Goal: Task Accomplishment & Management: Manage account settings

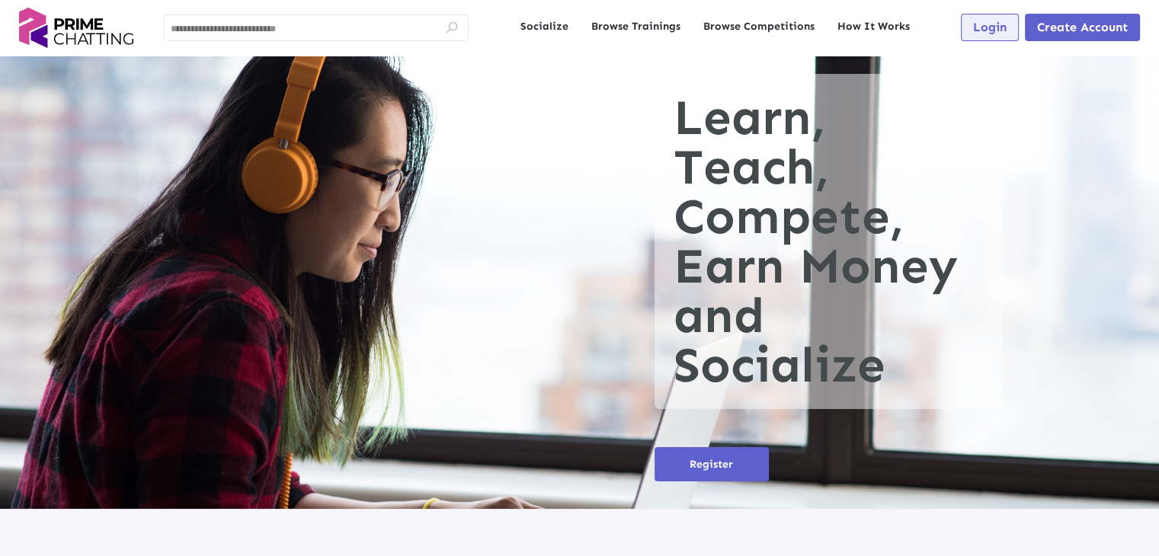
click at [984, 23] on span "Login" at bounding box center [990, 27] width 34 height 14
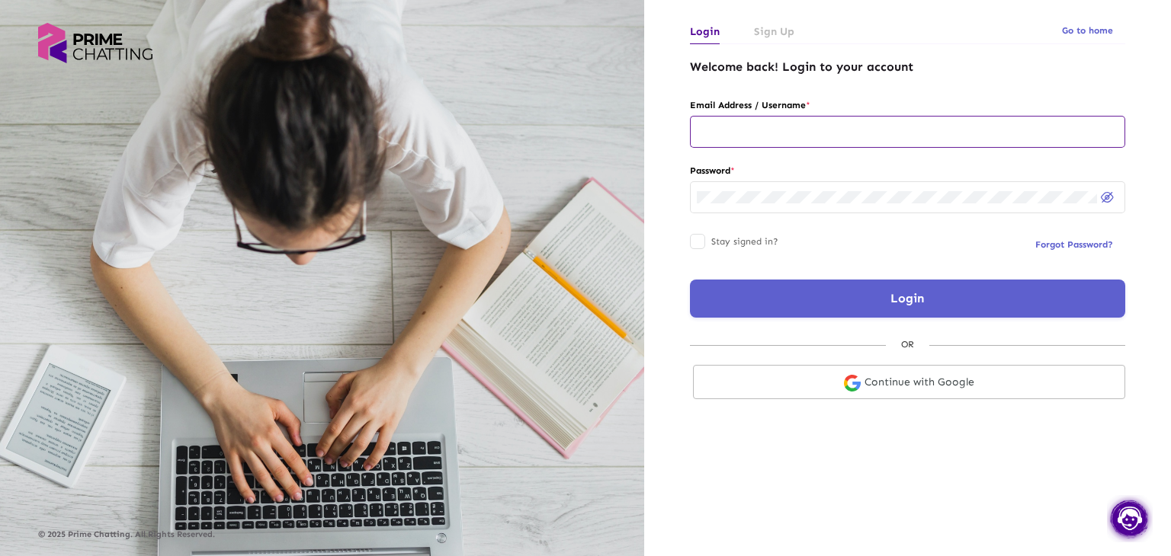
click at [732, 129] on input "text" at bounding box center [907, 132] width 421 height 12
type input "**********"
click at [836, 303] on button "Login" at bounding box center [907, 299] width 435 height 38
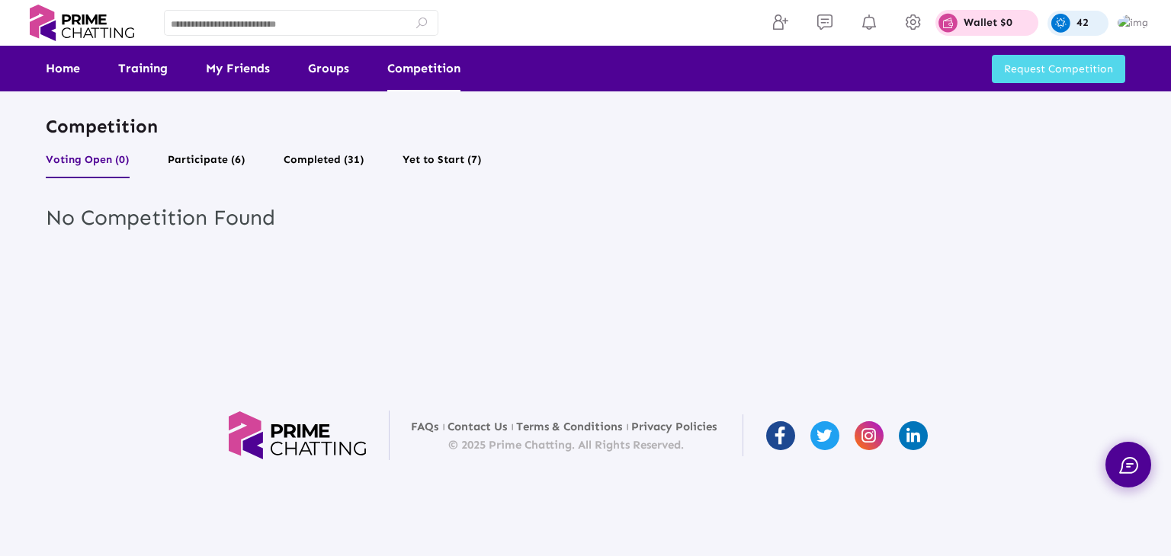
click at [919, 378] on div "Competition Voting Open (0) Participate (6) Completed (31) Yet to Start (7) No …" at bounding box center [585, 196] width 1171 height 392
click at [61, 66] on link "Home" at bounding box center [63, 69] width 34 height 46
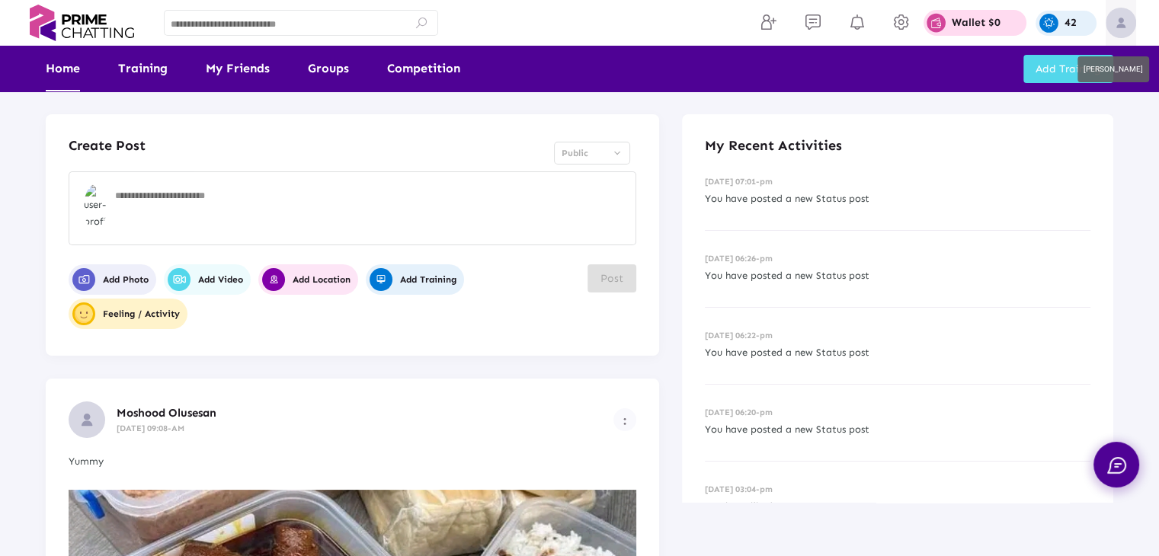
click at [1129, 27] on img at bounding box center [1121, 23] width 30 height 30
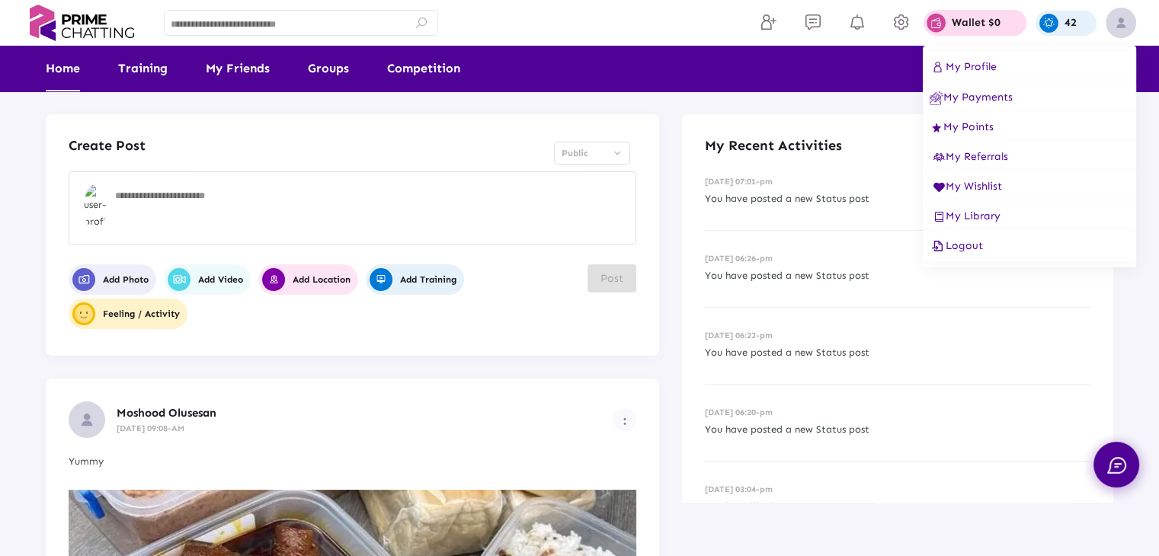
click at [970, 248] on span "Logout" at bounding box center [956, 245] width 53 height 13
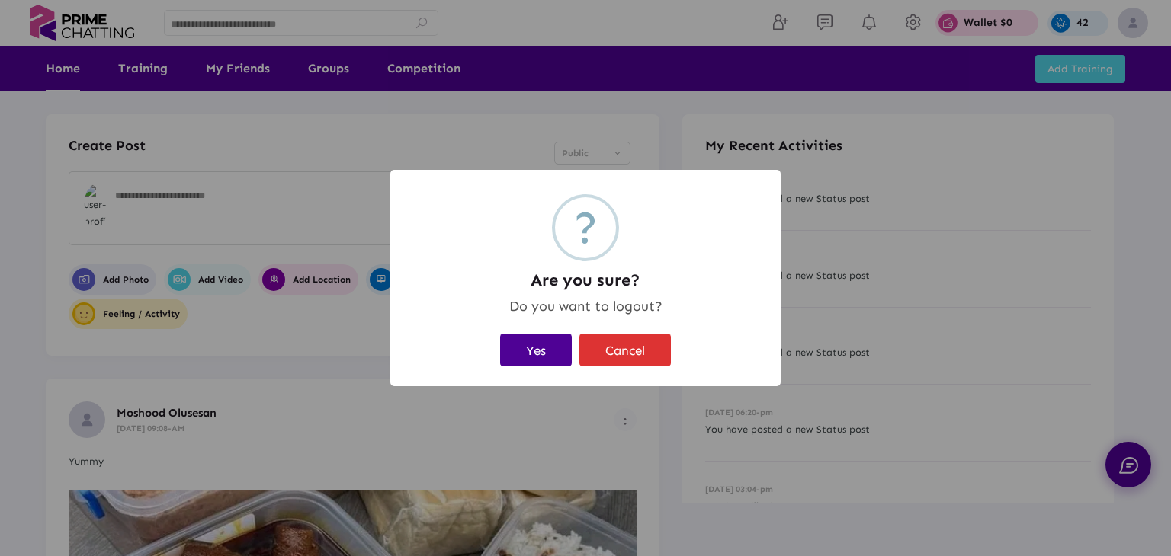
click at [533, 341] on button "Yes" at bounding box center [536, 350] width 72 height 33
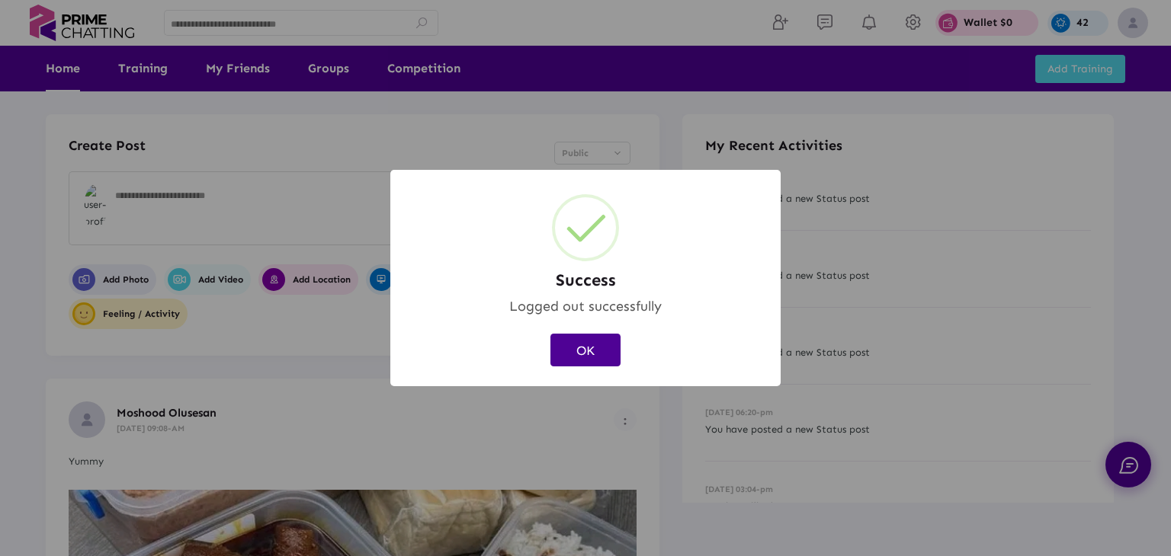
click at [578, 359] on button "OK" at bounding box center [585, 350] width 70 height 33
